Goal: Task Accomplishment & Management: Manage account settings

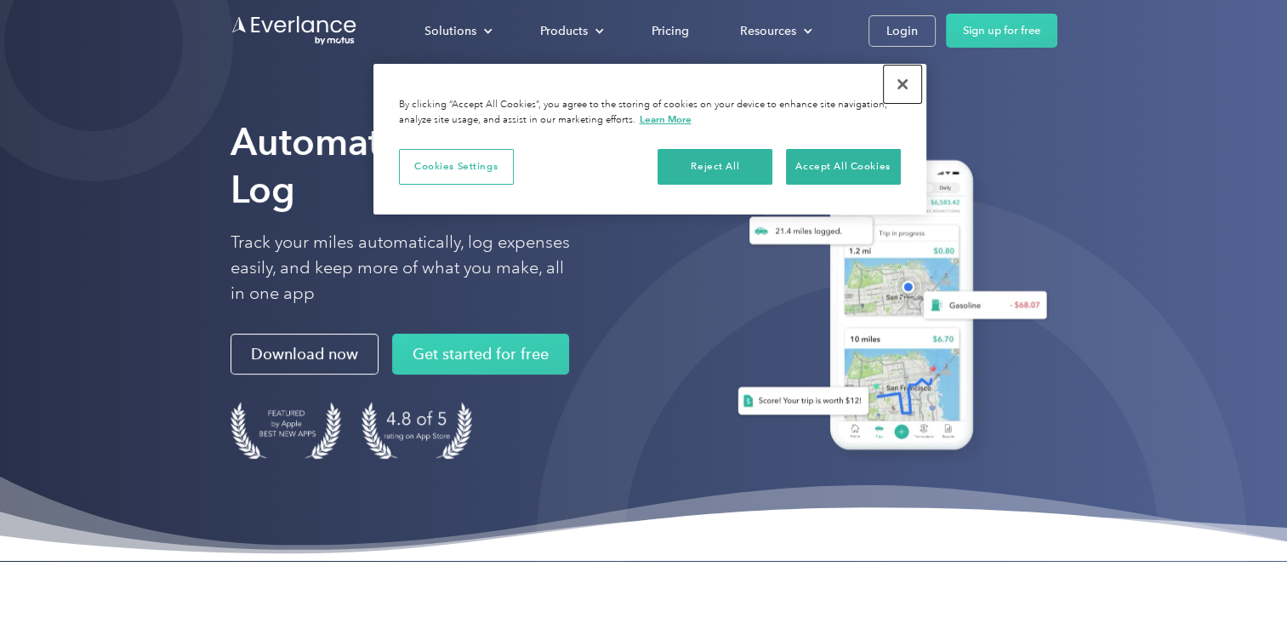
click at [904, 80] on button "Close" at bounding box center [902, 84] width 37 height 37
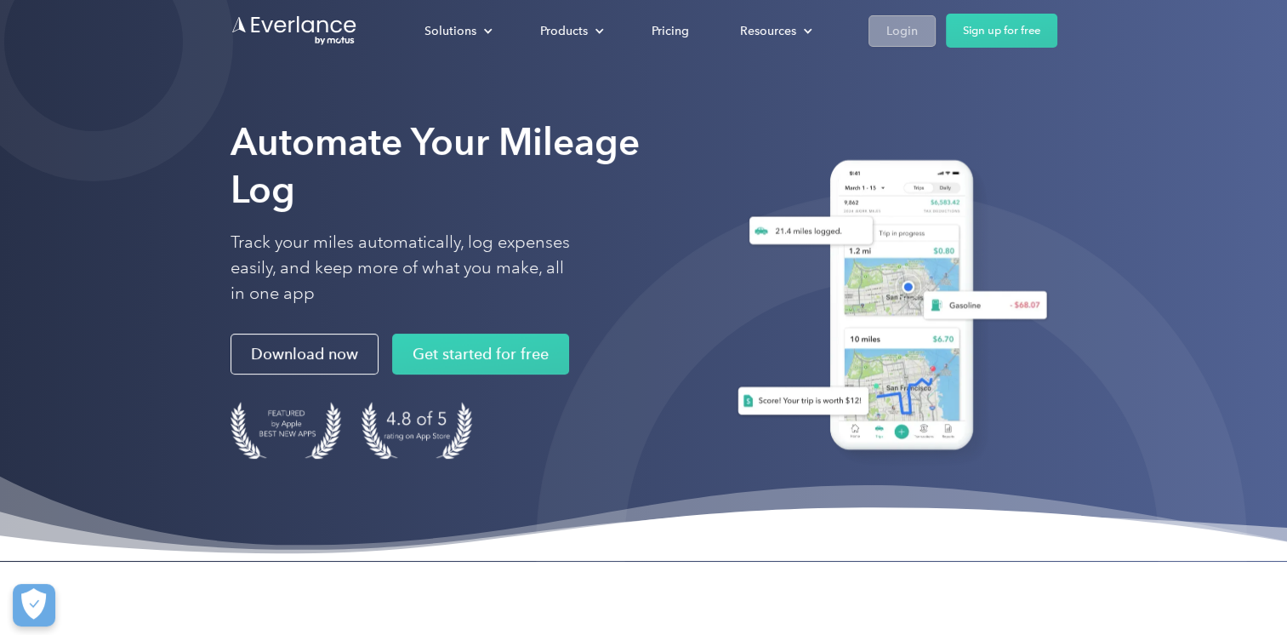
click at [899, 36] on div "Login" at bounding box center [902, 30] width 31 height 21
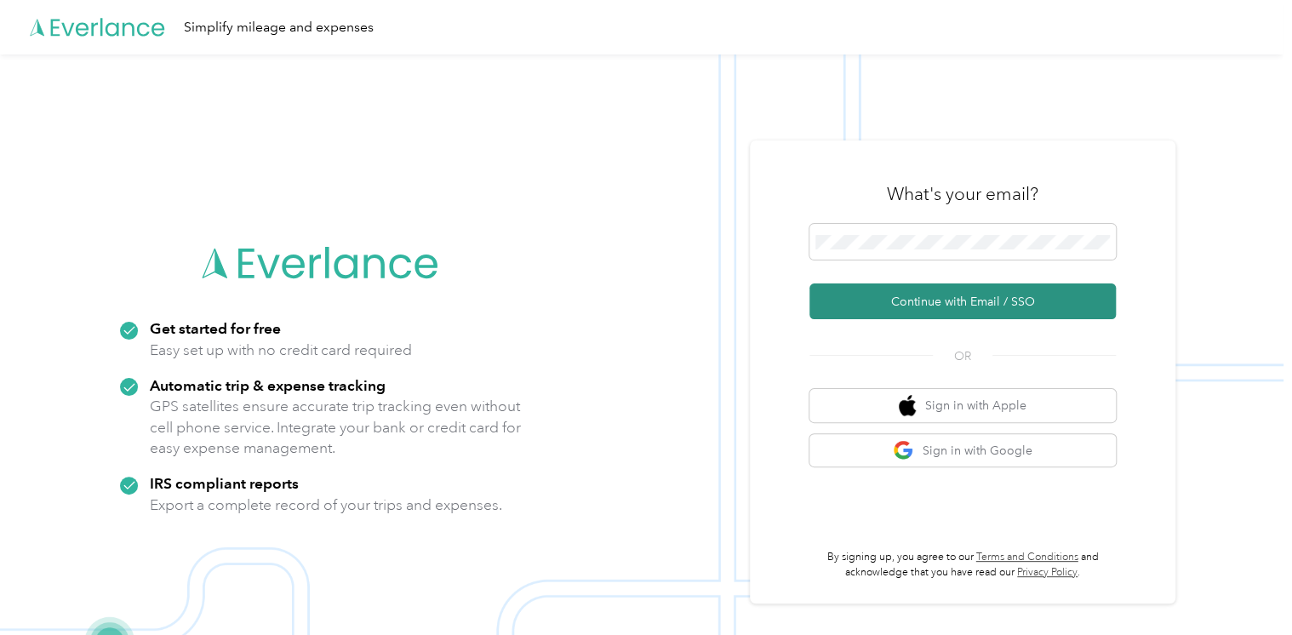
click at [973, 301] on button "Continue with Email / SSO" at bounding box center [962, 301] width 306 height 36
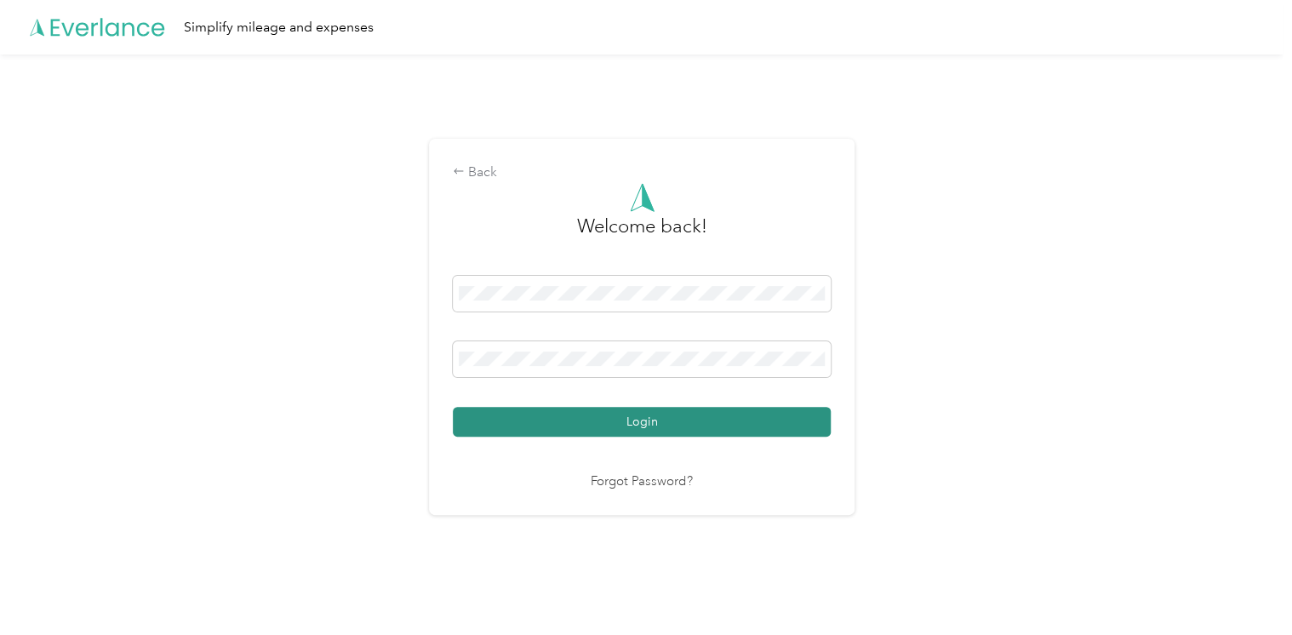
click at [648, 431] on button "Login" at bounding box center [642, 422] width 378 height 30
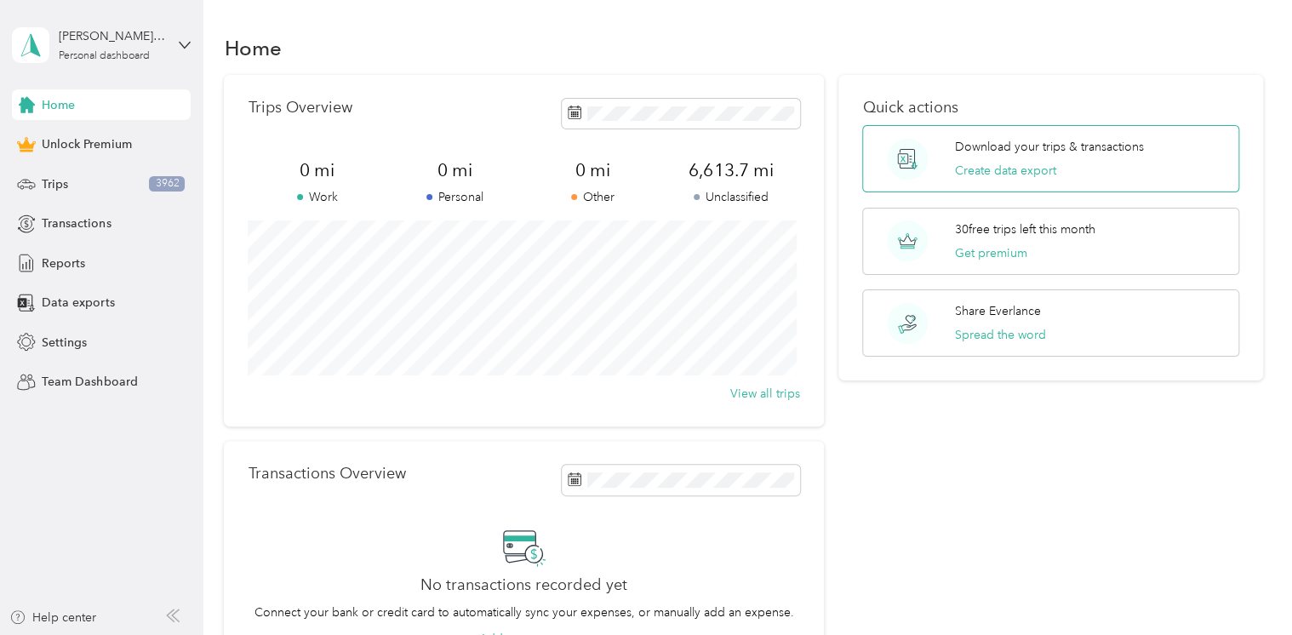
click at [1016, 146] on p "Download your trips & transactions" at bounding box center [1049, 147] width 189 height 18
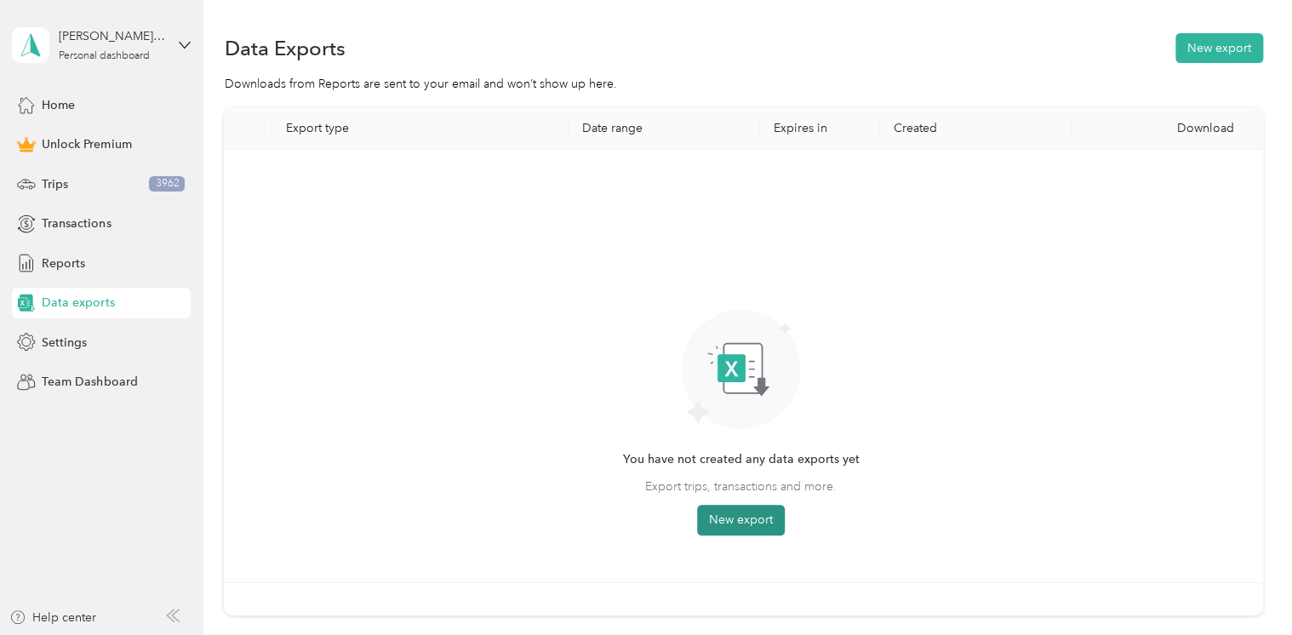
click at [754, 509] on button "New export" at bounding box center [741, 520] width 88 height 31
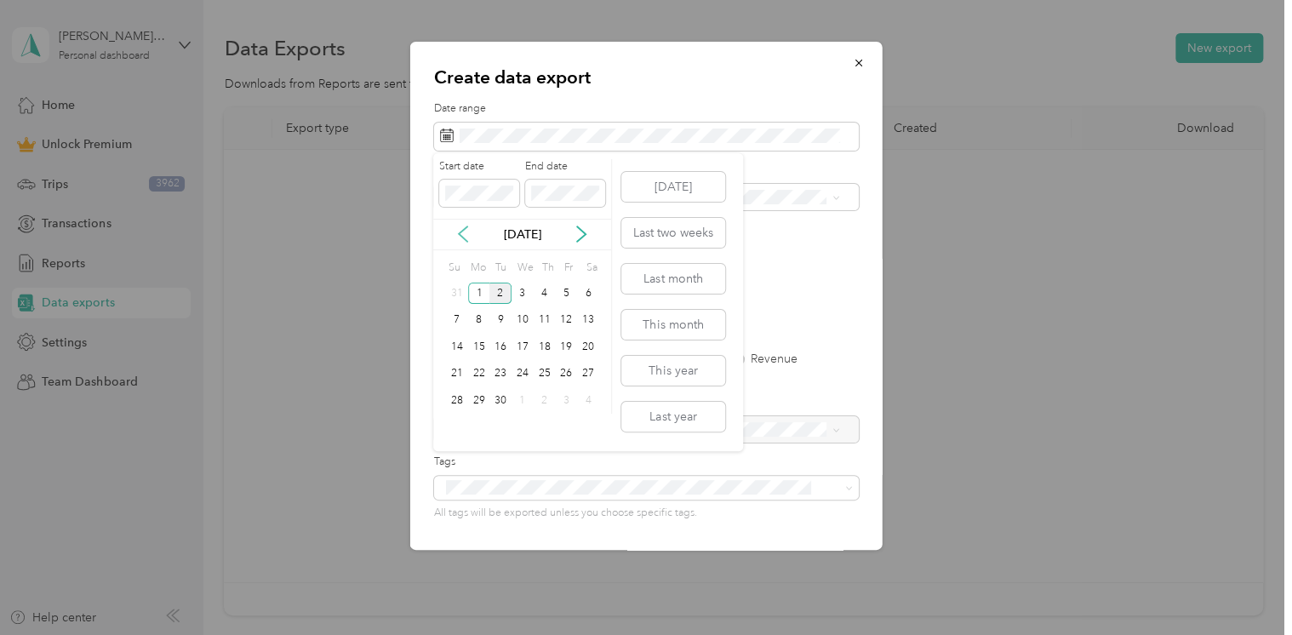
click at [460, 238] on icon at bounding box center [462, 234] width 17 height 17
click at [568, 291] on div "1" at bounding box center [566, 293] width 22 height 21
click at [456, 423] on div "31" at bounding box center [457, 427] width 22 height 21
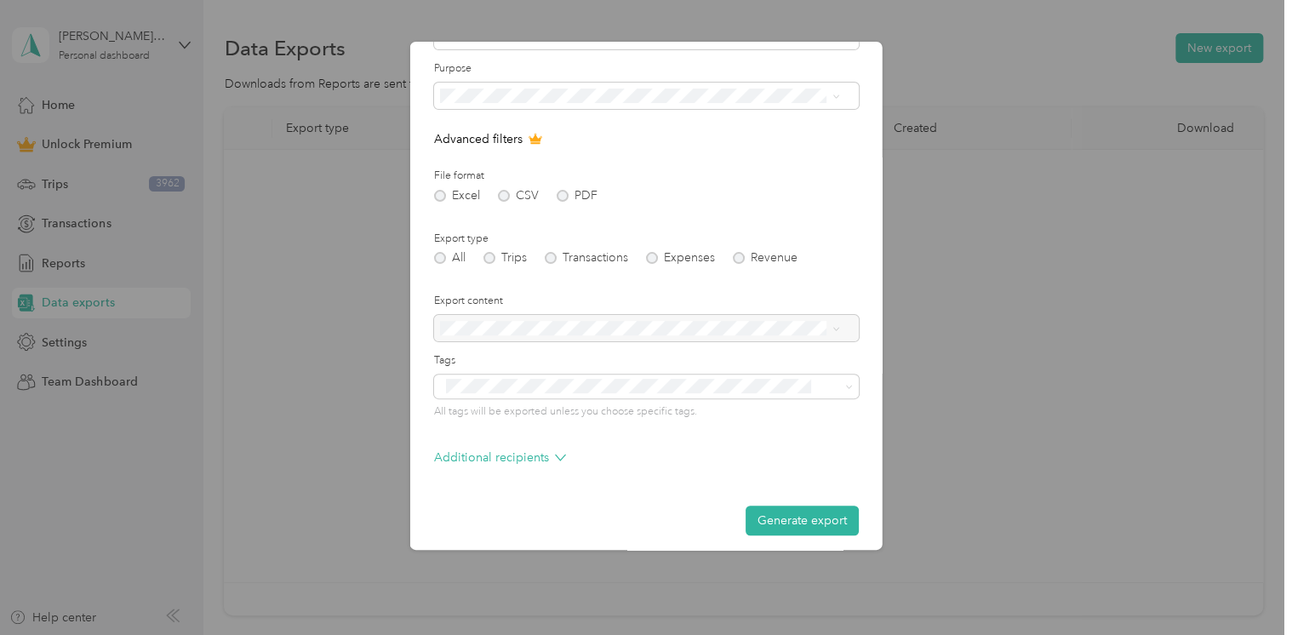
scroll to position [110, 0]
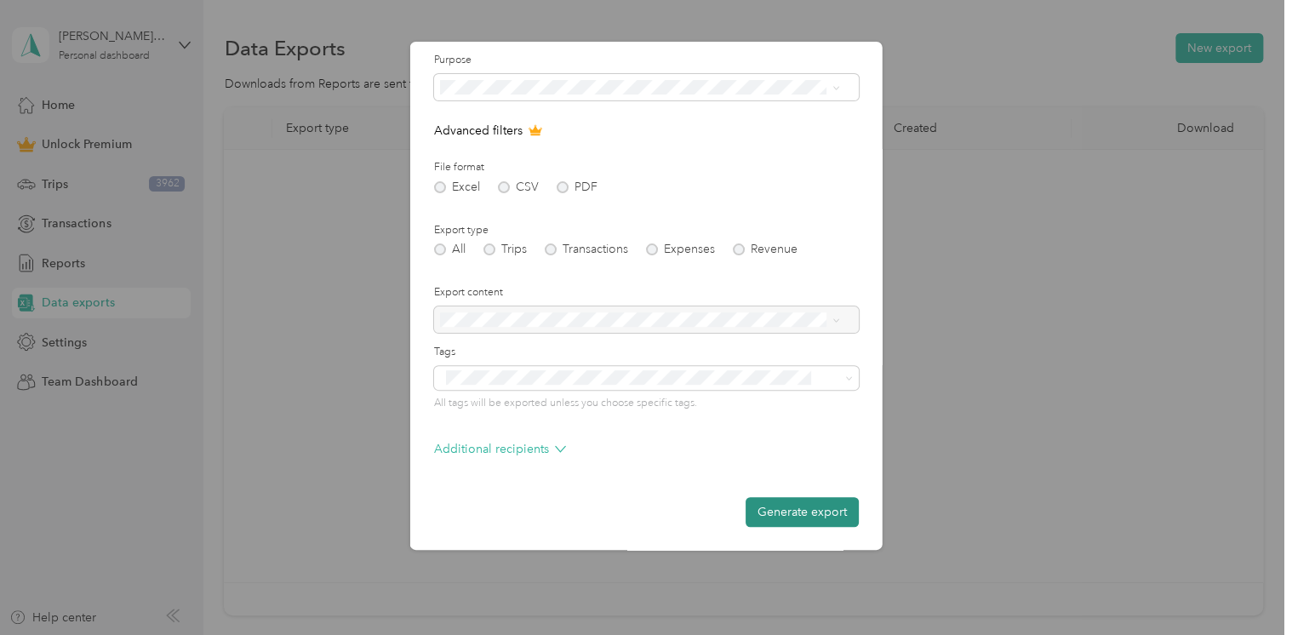
click at [801, 516] on button "Generate export" at bounding box center [801, 512] width 113 height 30
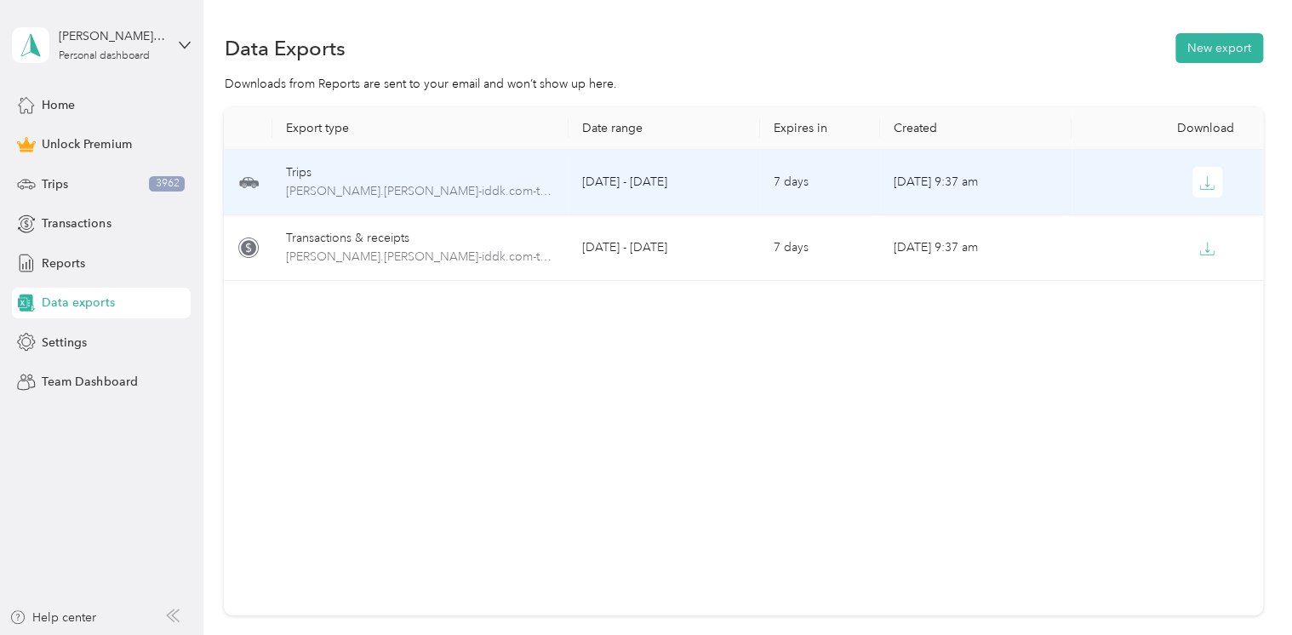
click at [298, 168] on div "Trips" at bounding box center [421, 172] width 270 height 19
click at [1205, 184] on icon "button" at bounding box center [1207, 181] width 5 height 10
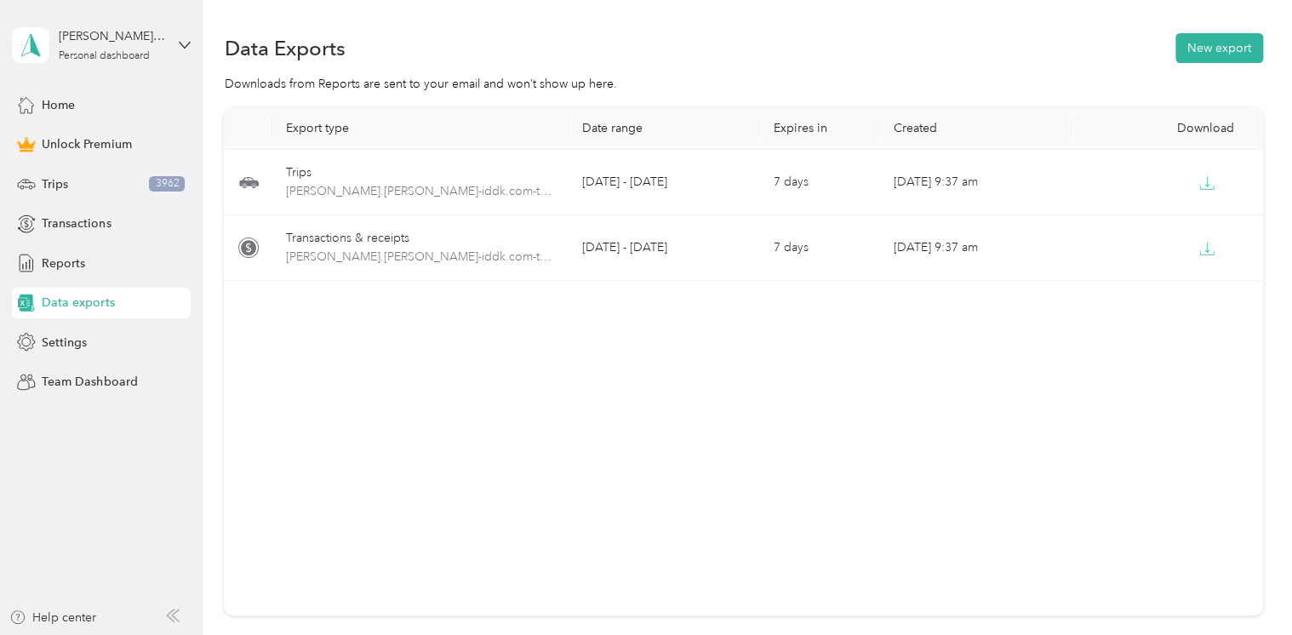
click at [953, 414] on div "Export type Date range Expires in Created Download Trips [PERSON_NAME].[PERSON_…" at bounding box center [743, 361] width 1038 height 508
